Goal: Task Accomplishment & Management: Complete application form

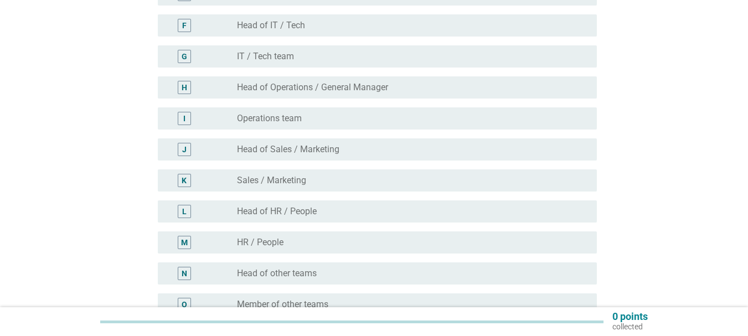
scroll to position [332, 0]
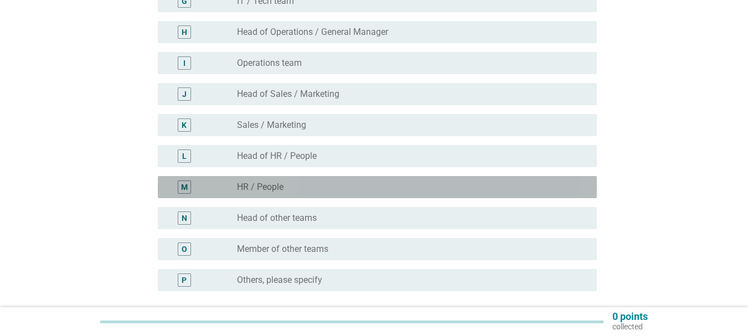
click at [226, 188] on div "M" at bounding box center [202, 186] width 70 height 13
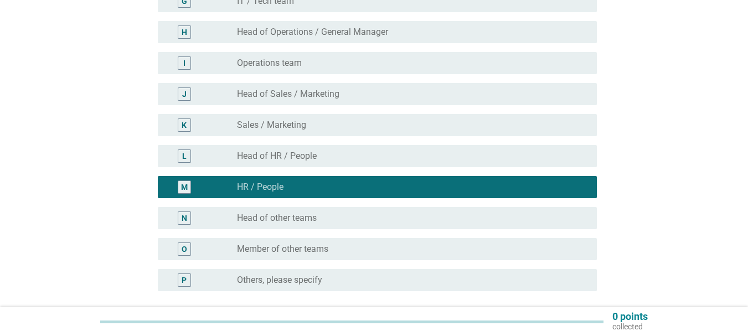
scroll to position [432, 0]
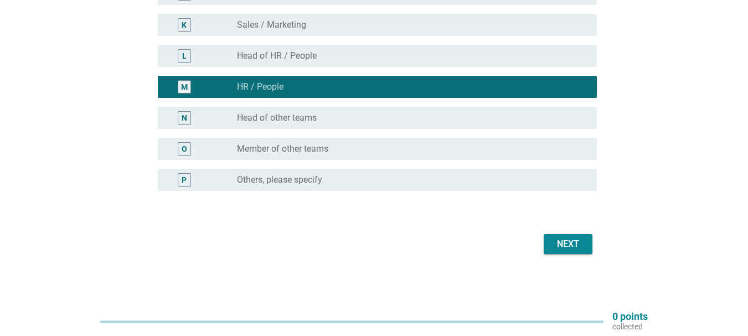
click at [564, 247] on div "Next" at bounding box center [567, 243] width 31 height 13
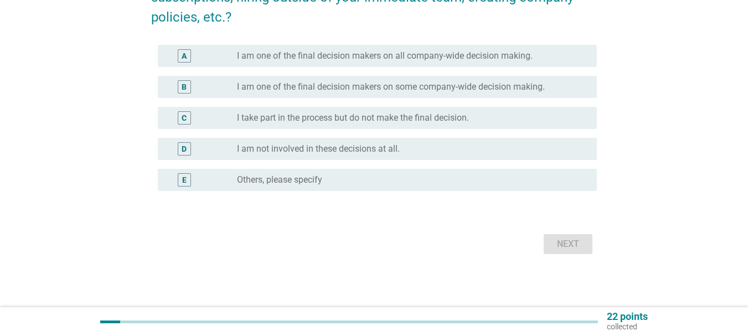
scroll to position [0, 0]
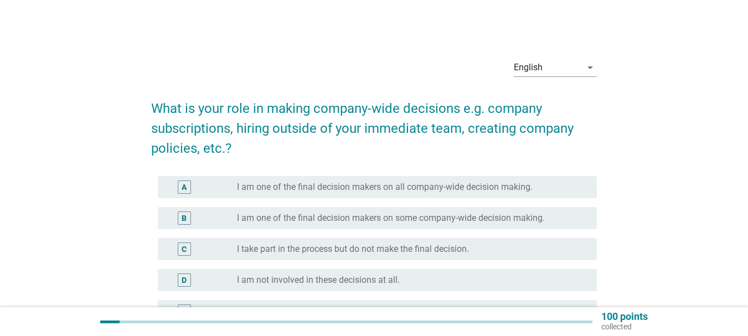
click at [341, 218] on label "I am one of the final decision makers on some company-wide decision making." at bounding box center [391, 217] width 308 height 11
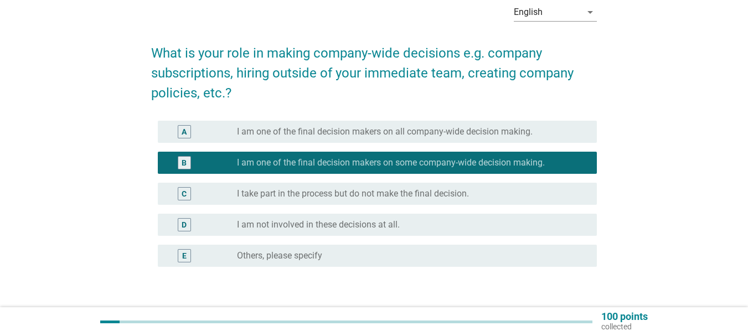
scroll to position [131, 0]
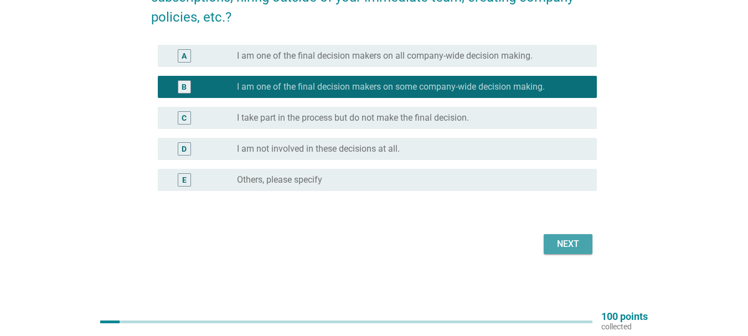
click at [563, 242] on div "Next" at bounding box center [567, 243] width 31 height 13
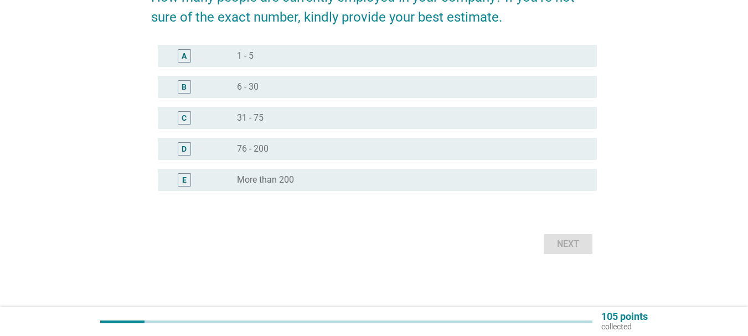
scroll to position [0, 0]
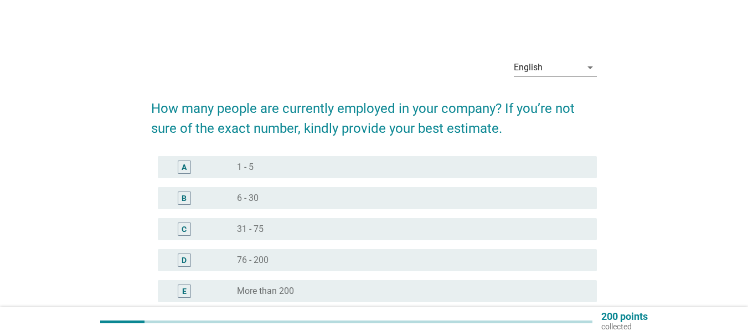
click at [256, 227] on label "31 - 75" at bounding box center [250, 229] width 27 height 11
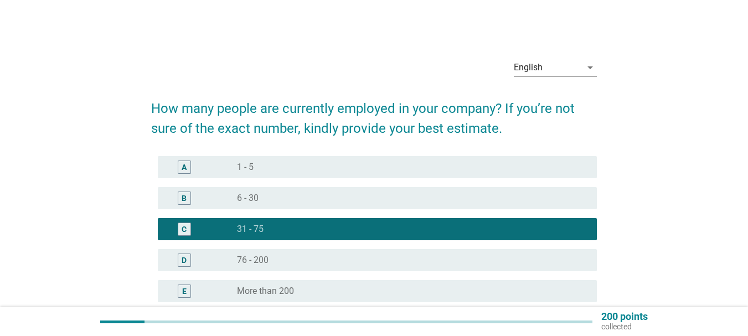
scroll to position [111, 0]
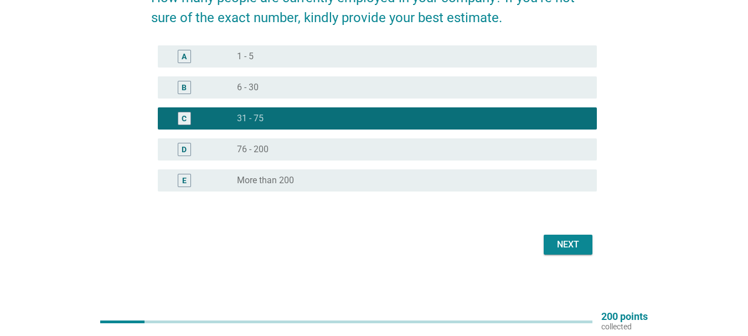
click at [572, 243] on div "Next" at bounding box center [567, 244] width 31 height 13
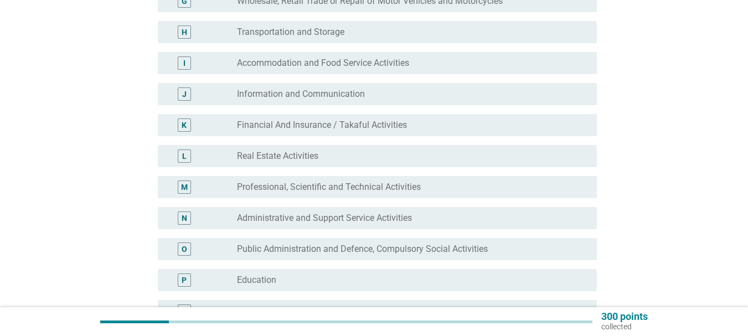
scroll to position [387, 0]
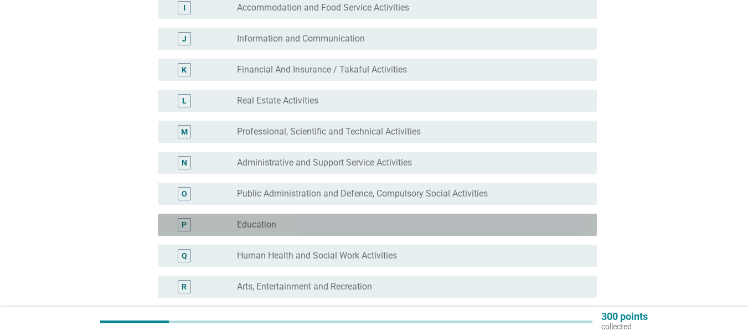
click at [310, 225] on div "radio_button_unchecked Education" at bounding box center [408, 224] width 342 height 11
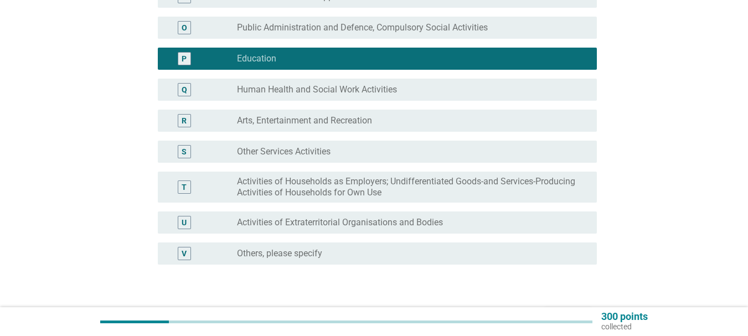
scroll to position [609, 0]
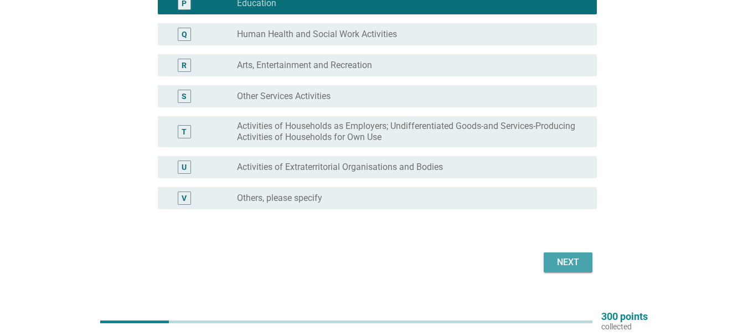
click at [563, 263] on div "Next" at bounding box center [567, 262] width 31 height 13
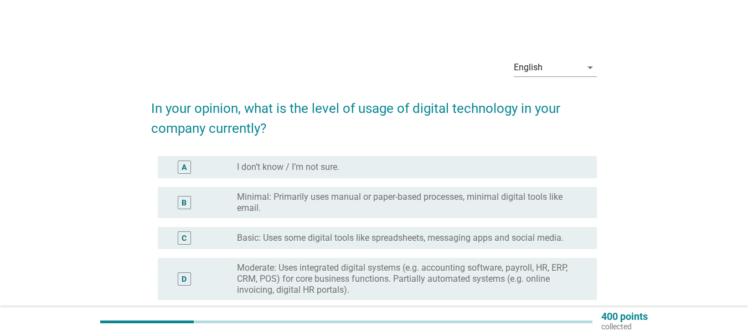
scroll to position [55, 0]
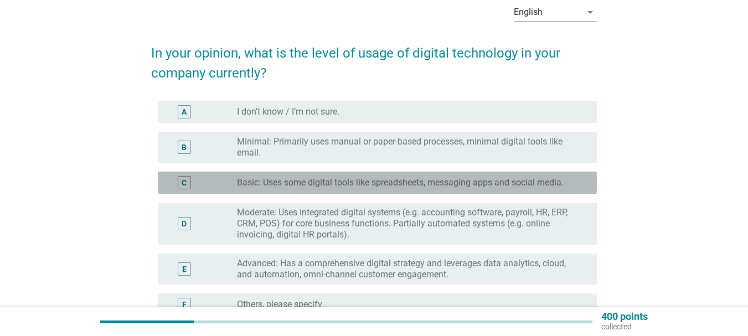
click at [356, 184] on label "Basic: Uses some digital tools like spreadsheets, messaging apps and social med…" at bounding box center [400, 182] width 326 height 11
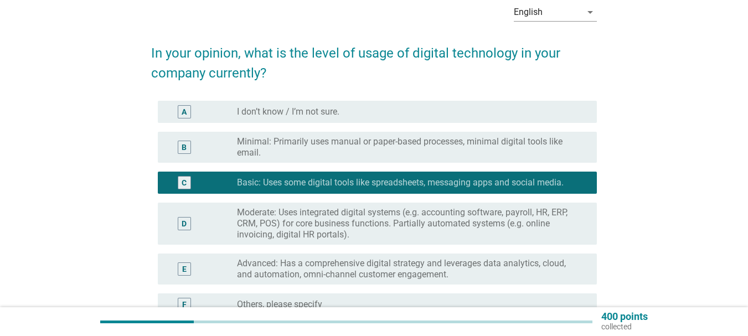
scroll to position [166, 0]
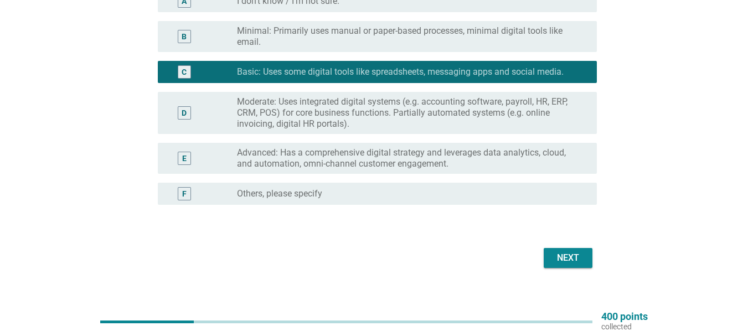
click at [558, 261] on div "Next" at bounding box center [567, 257] width 31 height 13
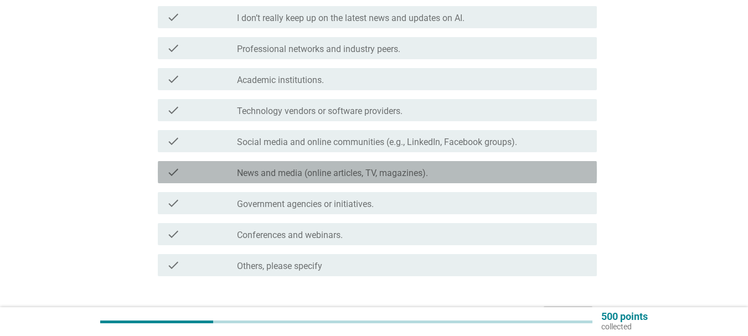
click at [331, 169] on label "News and media (online articles, TV, magazines)." at bounding box center [332, 173] width 191 height 11
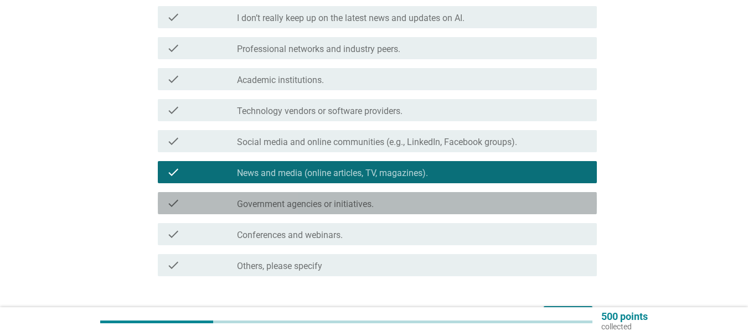
click at [325, 200] on label "Government agencies or initiatives." at bounding box center [305, 204] width 137 height 11
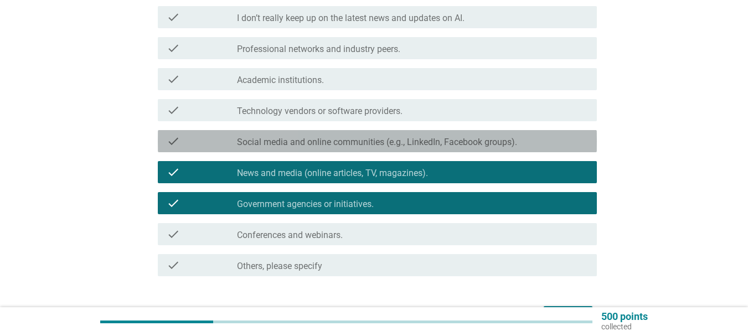
click at [350, 144] on label "Social media and online communities (e.g., LinkedIn, Facebook groups)." at bounding box center [377, 142] width 280 height 11
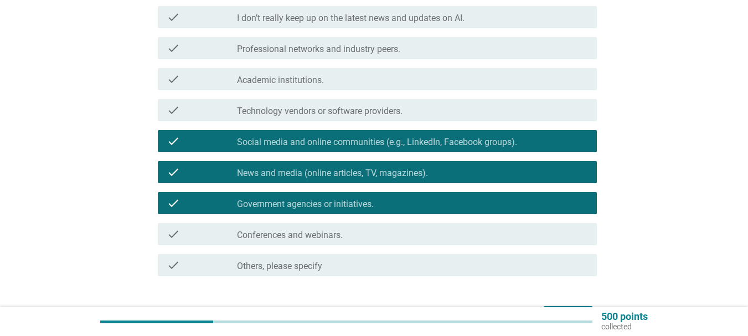
scroll to position [238, 0]
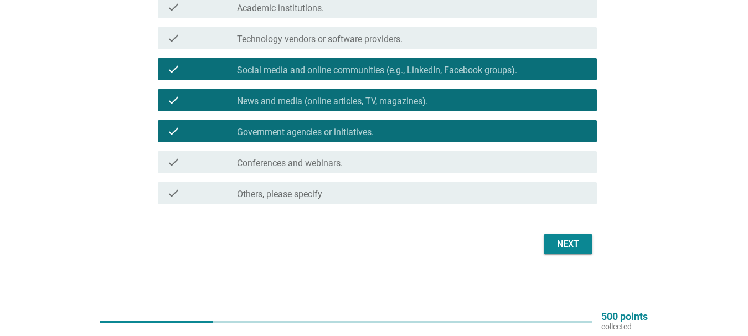
click at [568, 245] on div "Next" at bounding box center [567, 243] width 31 height 13
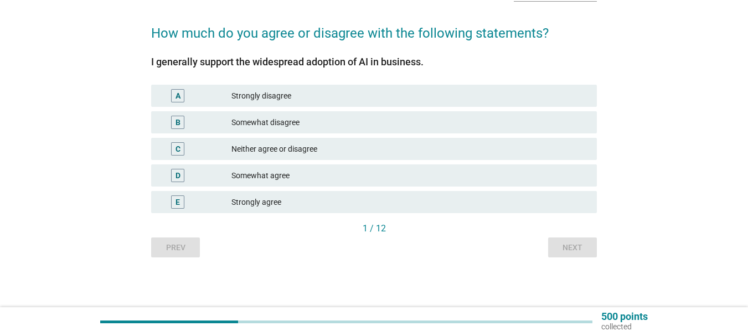
scroll to position [0, 0]
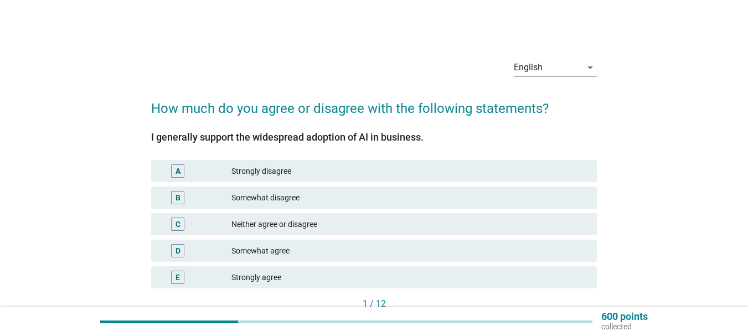
click at [281, 251] on div "Somewhat agree" at bounding box center [409, 250] width 356 height 13
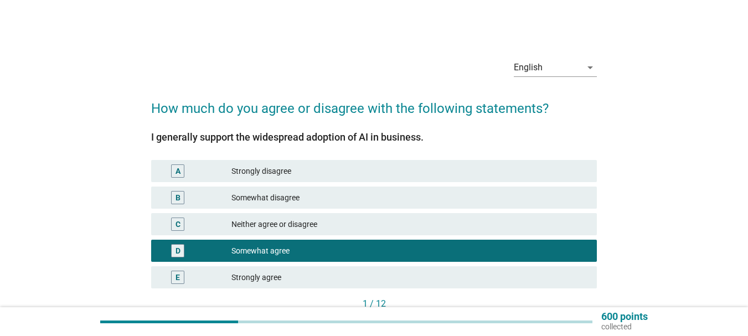
scroll to position [75, 0]
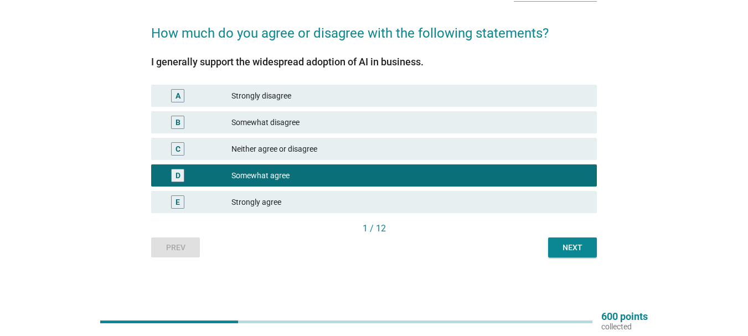
click at [590, 245] on button "Next" at bounding box center [572, 247] width 49 height 20
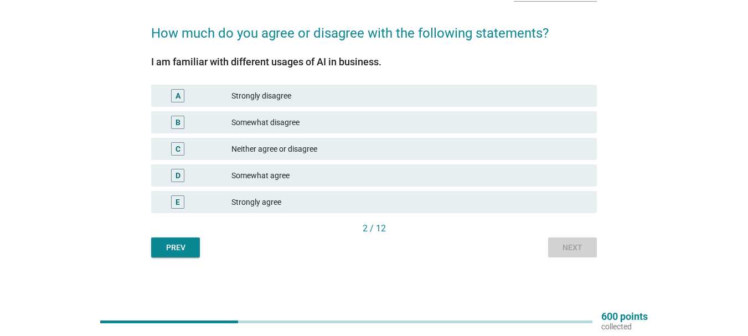
scroll to position [0, 0]
